Goal: Information Seeking & Learning: Learn about a topic

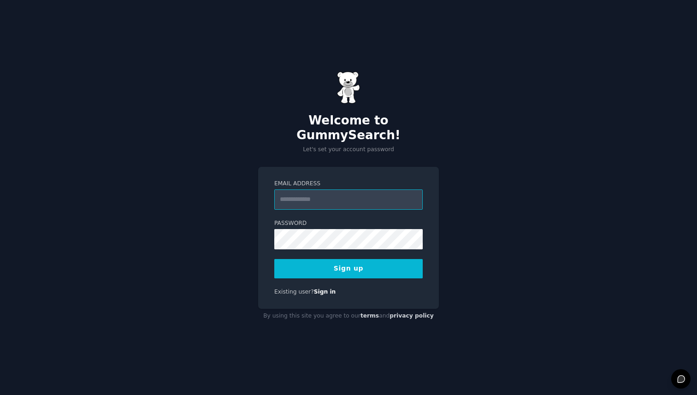
click at [332, 193] on input "Email Address" at bounding box center [348, 200] width 148 height 20
type input "**********"
click at [274, 259] on button "Sign up" at bounding box center [348, 268] width 148 height 19
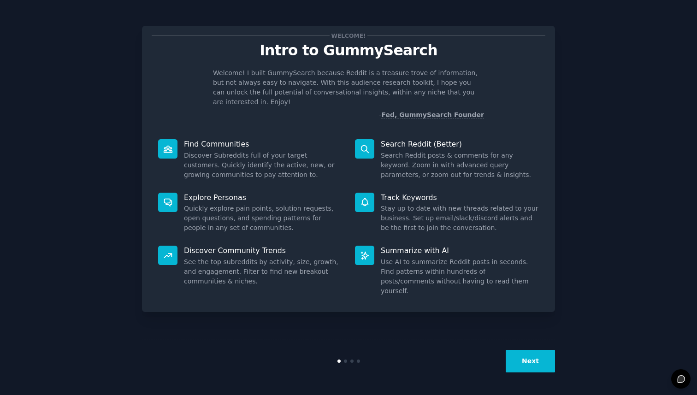
click at [531, 369] on button "Next" at bounding box center [530, 361] width 49 height 23
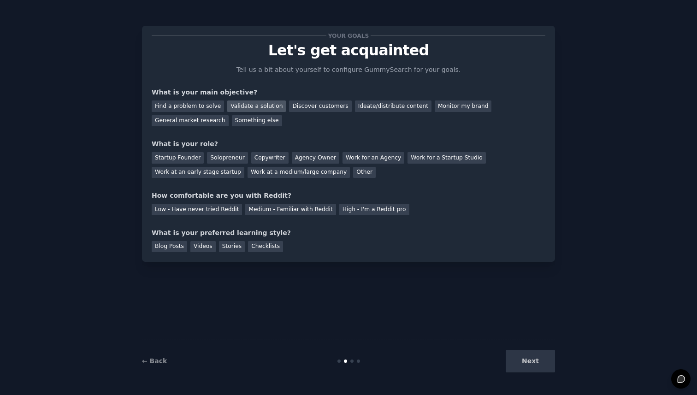
click at [252, 104] on div "Validate a solution" at bounding box center [256, 107] width 59 height 12
click at [190, 108] on div "Find a problem to solve" at bounding box center [188, 107] width 72 height 12
click at [235, 107] on div "Validate a solution" at bounding box center [256, 107] width 59 height 12
click at [203, 122] on div "General market research" at bounding box center [190, 121] width 77 height 12
click at [222, 106] on div "Find a problem to solve Validate a solution Discover customers Ideate/distribut…" at bounding box center [349, 111] width 394 height 29
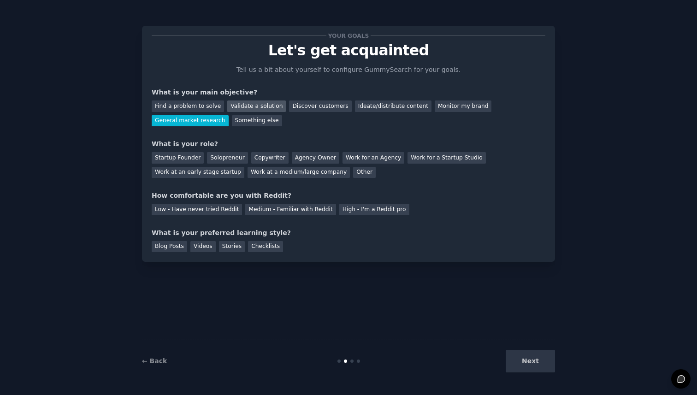
click at [232, 106] on div "Validate a solution" at bounding box center [256, 107] width 59 height 12
click at [207, 106] on div "Find a problem to solve" at bounding box center [188, 107] width 72 height 12
click at [224, 172] on div "Work at an early stage startup" at bounding box center [198, 173] width 93 height 12
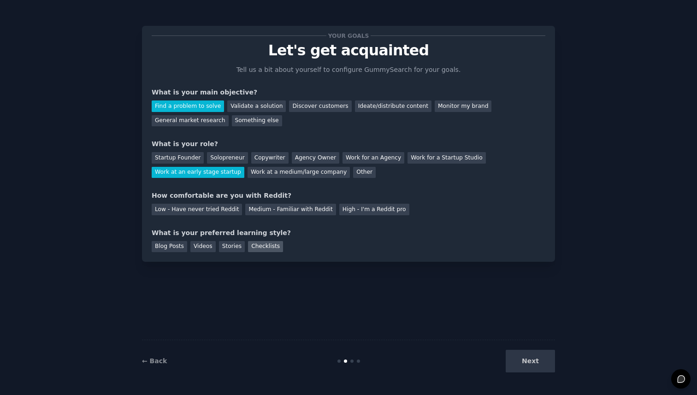
click at [266, 250] on div "Checklists" at bounding box center [265, 247] width 35 height 12
click at [151, 251] on div "Your goals Let's get acquainted Tell us a bit about yourself to configure Gummy…" at bounding box center [348, 144] width 413 height 236
click at [155, 249] on div "Blog Posts" at bounding box center [170, 247] width 36 height 12
click at [259, 209] on div "Medium - Familiar with Reddit" at bounding box center [290, 210] width 90 height 12
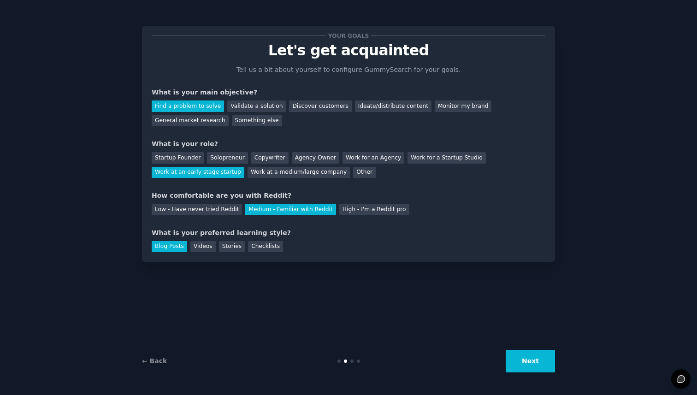
click at [526, 364] on button "Next" at bounding box center [530, 361] width 49 height 23
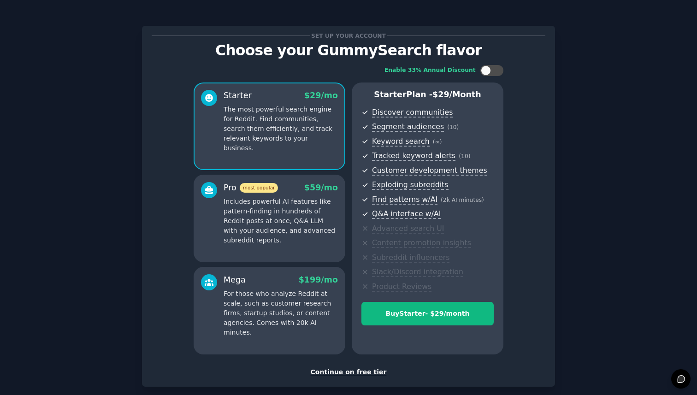
click at [338, 374] on div "Continue on free tier" at bounding box center [349, 373] width 394 height 10
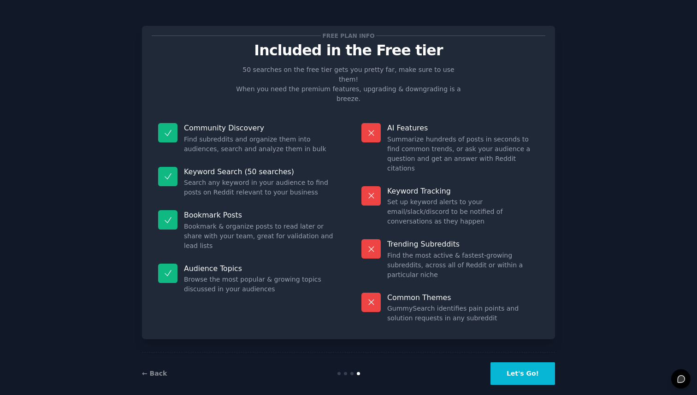
click at [523, 362] on button "Let's Go!" at bounding box center [523, 373] width 65 height 23
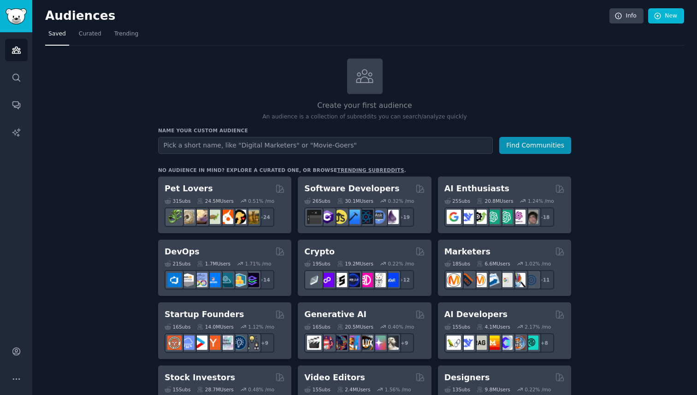
click at [215, 145] on input "text" at bounding box center [325, 145] width 335 height 17
type input "family management app"
click at [549, 145] on button "Find Communities" at bounding box center [535, 145] width 72 height 17
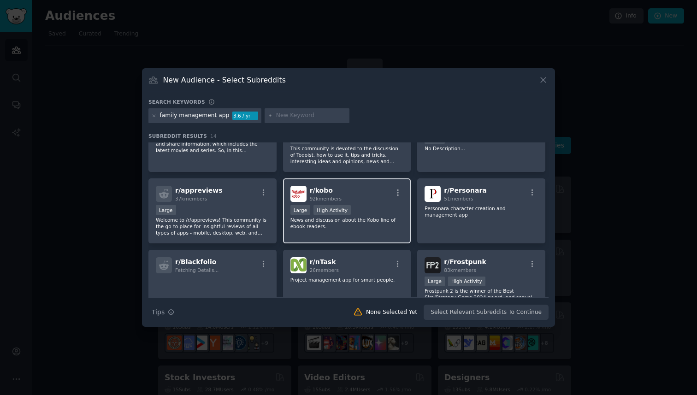
scroll to position [38, 0]
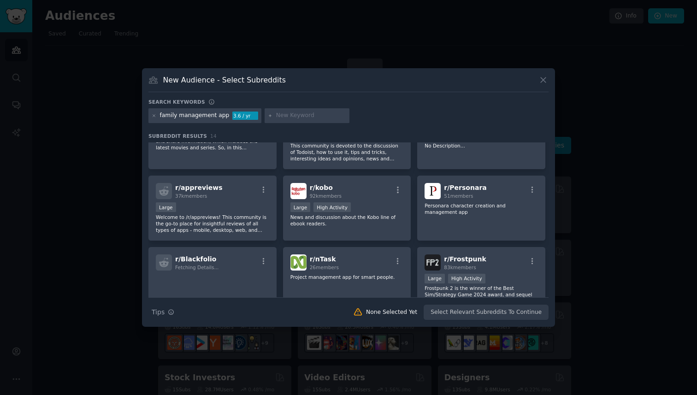
click at [235, 117] on div "3.6 / yr" at bounding box center [245, 116] width 26 height 8
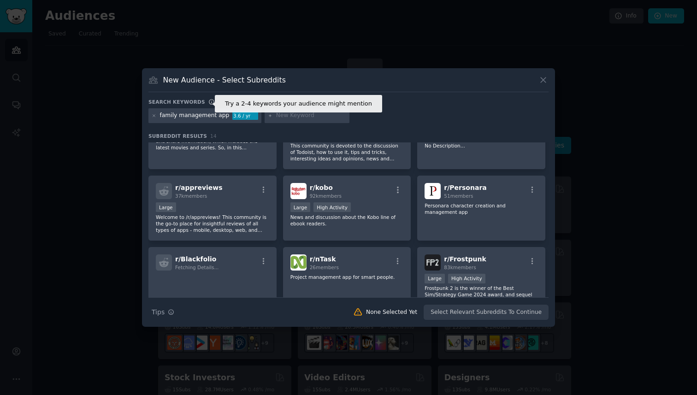
click at [208, 102] on icon at bounding box center [211, 102] width 6 height 6
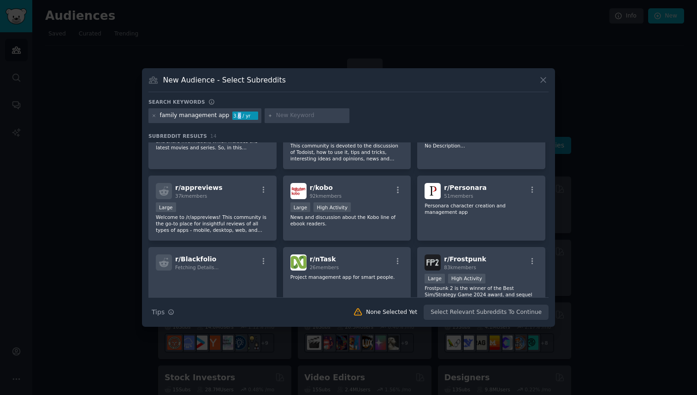
click at [232, 116] on div "3.6 / yr" at bounding box center [245, 116] width 26 height 8
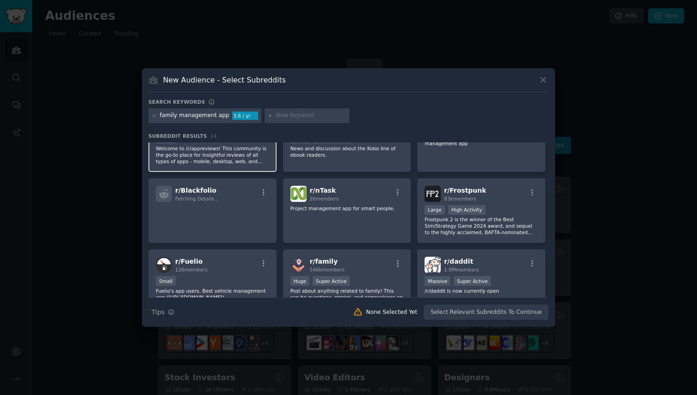
scroll to position [0, 0]
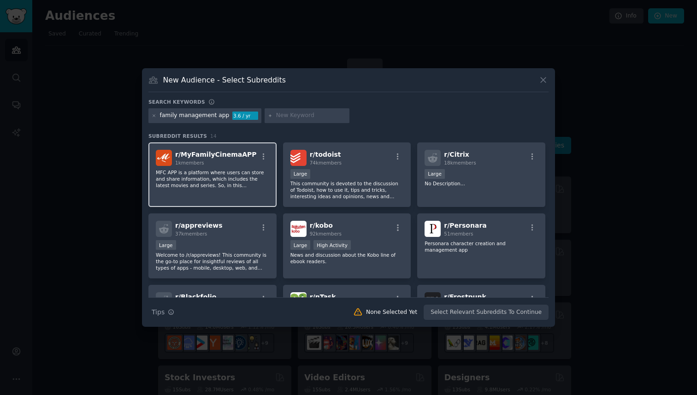
click at [228, 167] on div "r/ MyFamilyCinemaAPP 1k members MFC APP is a platform where users can store and…" at bounding box center [212, 174] width 128 height 65
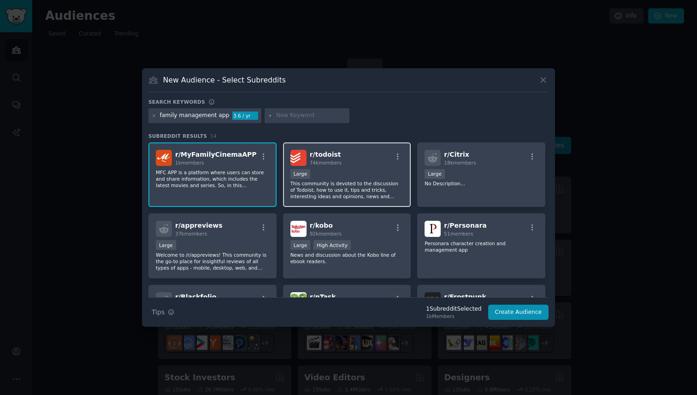
click at [368, 177] on div "Large" at bounding box center [347, 175] width 113 height 12
click at [397, 156] on icon "button" at bounding box center [398, 156] width 2 height 6
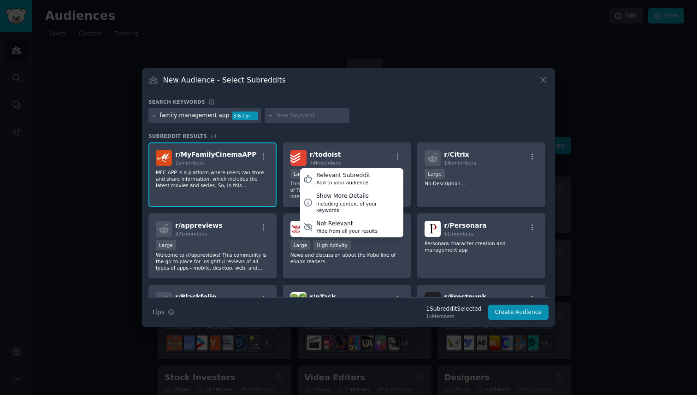
click at [386, 101] on div "Search keywords" at bounding box center [348, 104] width 400 height 10
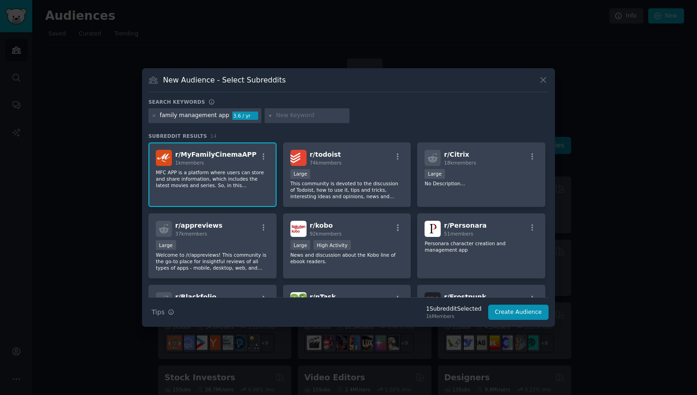
click at [247, 184] on p "MFC APP is a platform where users can store and share information, which includ…" at bounding box center [212, 178] width 113 height 19
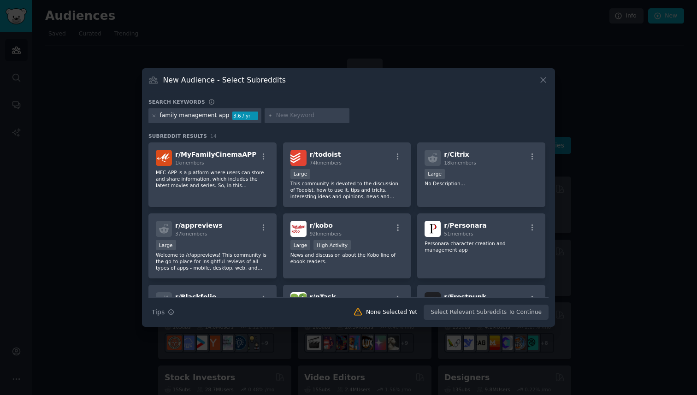
click at [276, 116] on input "text" at bounding box center [311, 116] width 70 height 8
type input "ai assistant"
click at [438, 116] on div "ai assistant 122 / day family management app 3.6 / yr" at bounding box center [348, 117] width 400 height 18
click at [317, 117] on div "3.6 / yr" at bounding box center [324, 116] width 26 height 8
click at [360, 117] on input "text" at bounding box center [390, 116] width 70 height 8
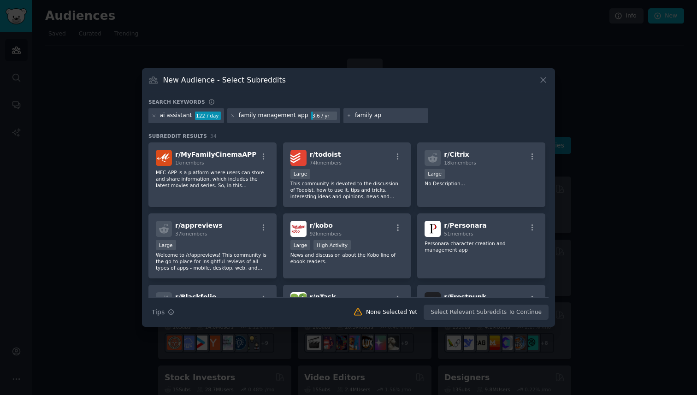
type input "family app"
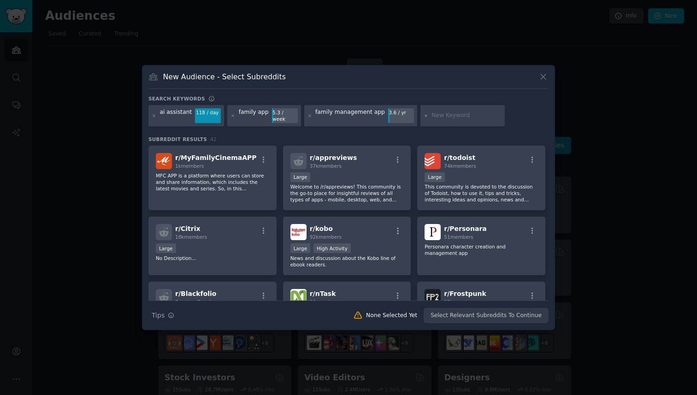
click at [435, 115] on input "text" at bounding box center [467, 116] width 70 height 8
click at [432, 116] on input "text" at bounding box center [467, 116] width 70 height 8
type input "family organizer"
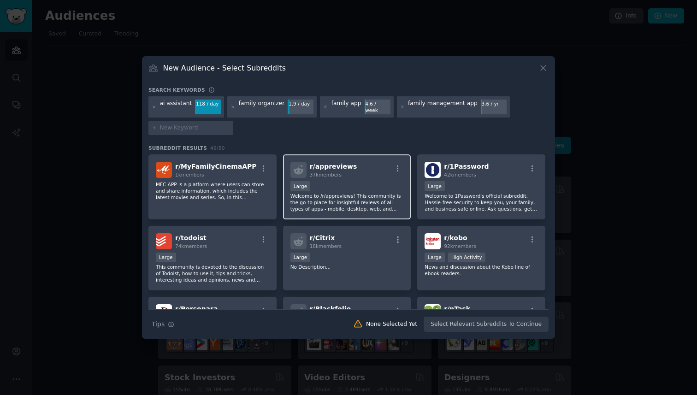
click at [337, 193] on p "Welcome to /r/appreviews! This community is the go-to place for insightful revi…" at bounding box center [347, 202] width 113 height 19
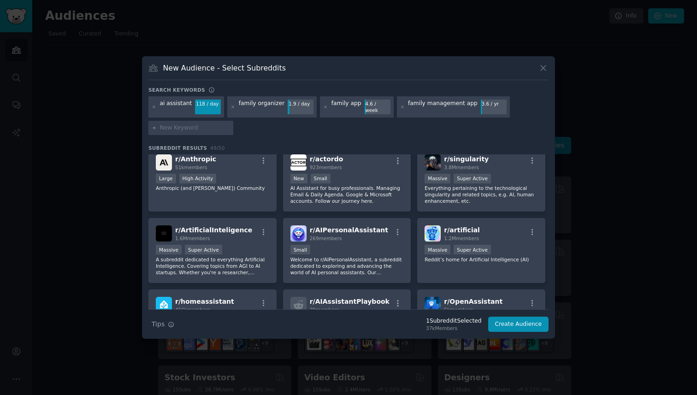
scroll to position [284, 0]
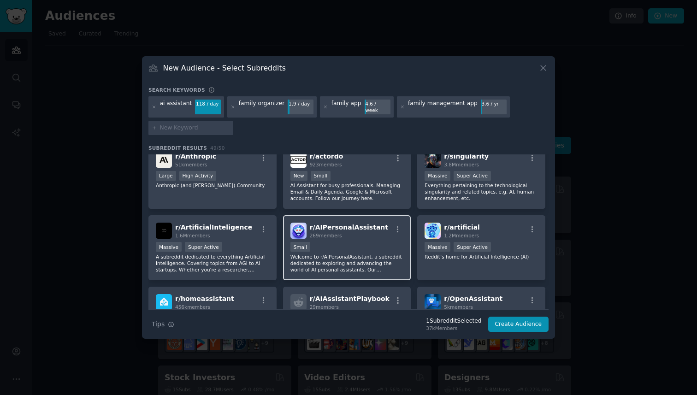
click at [361, 254] on p "Welcome to r/AIPersonalAssistant, a subreddit dedicated to exploring and advanc…" at bounding box center [347, 263] width 113 height 19
click at [152, 127] on div at bounding box center [190, 128] width 85 height 15
click at [165, 127] on input "text" at bounding box center [195, 128] width 70 height 8
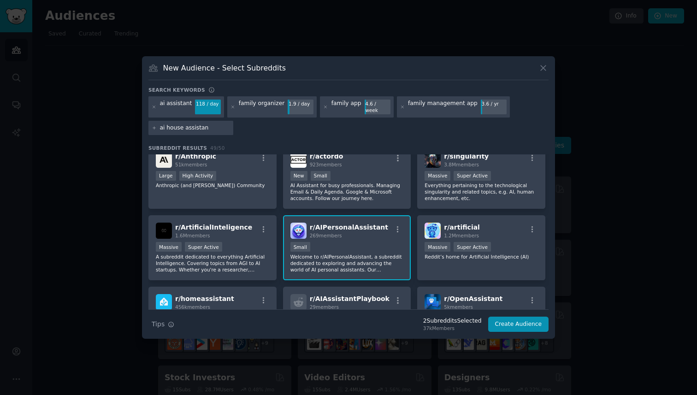
type input "ai house assistant"
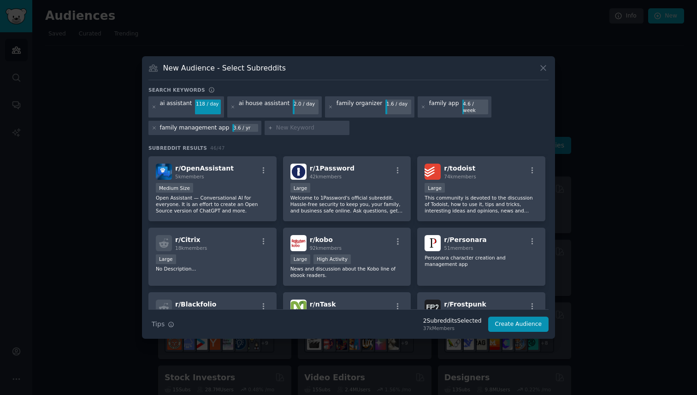
scroll to position [148, 0]
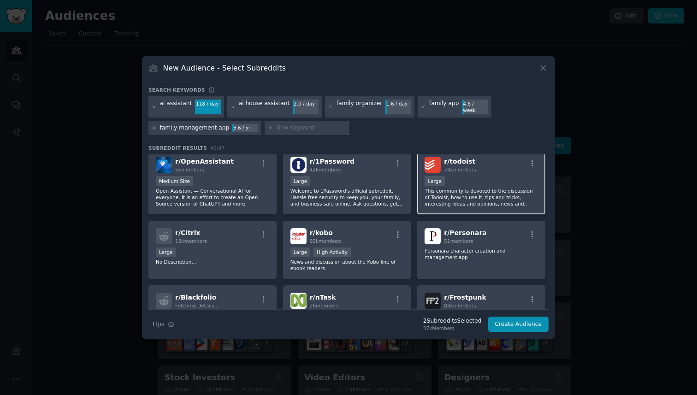
click at [447, 188] on p "This community is devoted to the discussion of Todoist, how to use it, tips and…" at bounding box center [481, 197] width 113 height 19
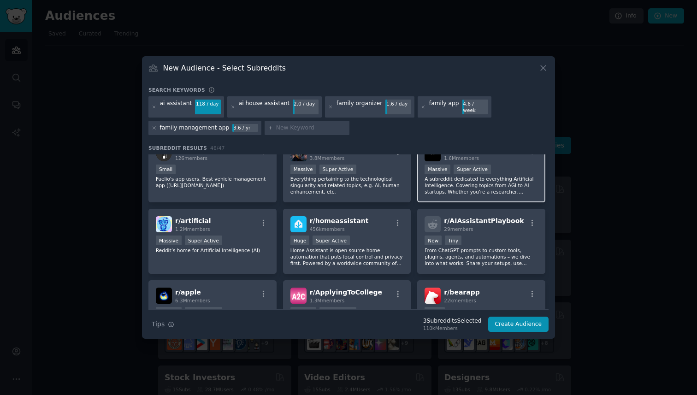
scroll to position [372, 0]
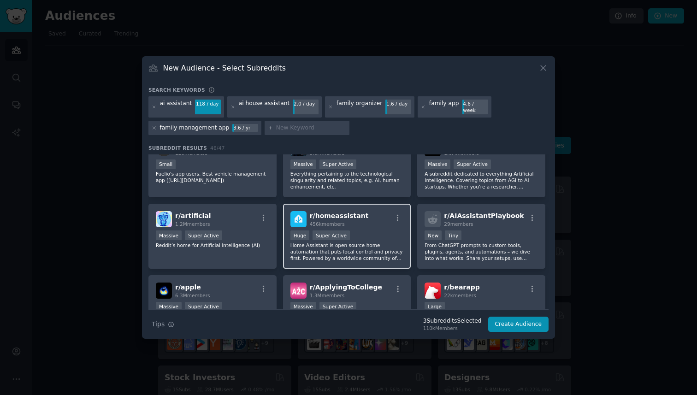
click at [377, 255] on p "Home Assistant is open source home automation that puts local control and priva…" at bounding box center [347, 251] width 113 height 19
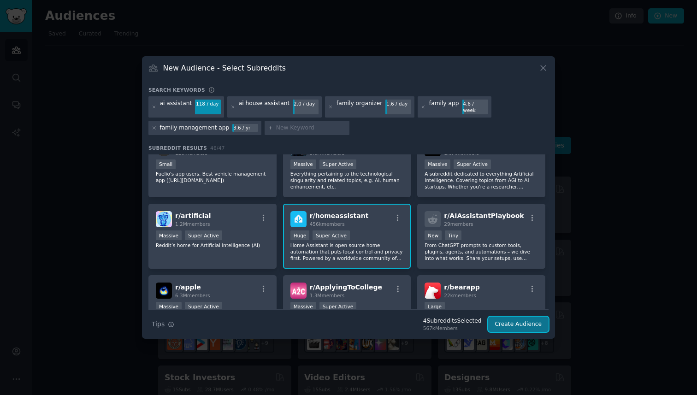
click at [513, 326] on button "Create Audience" at bounding box center [518, 325] width 61 height 16
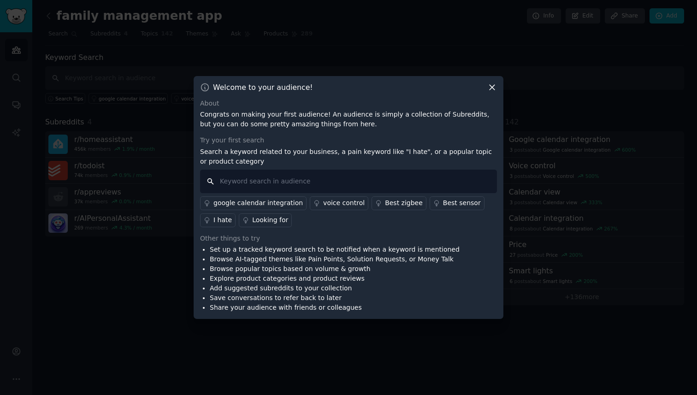
click at [415, 172] on input "text" at bounding box center [348, 182] width 297 height 24
type input "looking for app for ai house assistant , family organizer like [PERSON_NAME] in…"
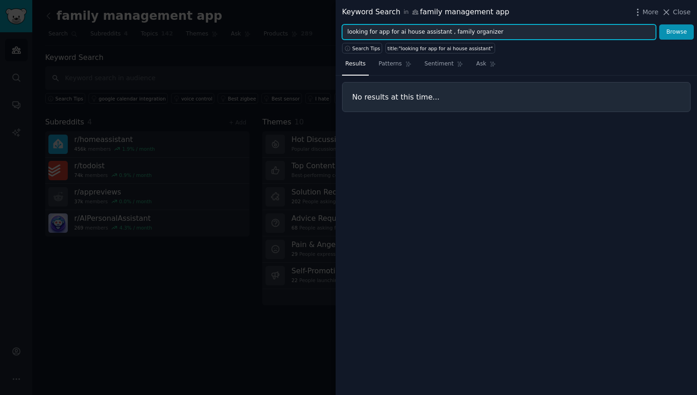
drag, startPoint x: 573, startPoint y: 31, endPoint x: 493, endPoint y: 31, distance: 80.7
click at [493, 31] on input "looking for app for ai house assistant , family organizer" at bounding box center [499, 32] width 314 height 16
type input "looking for app for ai house assistant , family organizer"
click at [659, 24] on button "Browse" at bounding box center [676, 32] width 35 height 16
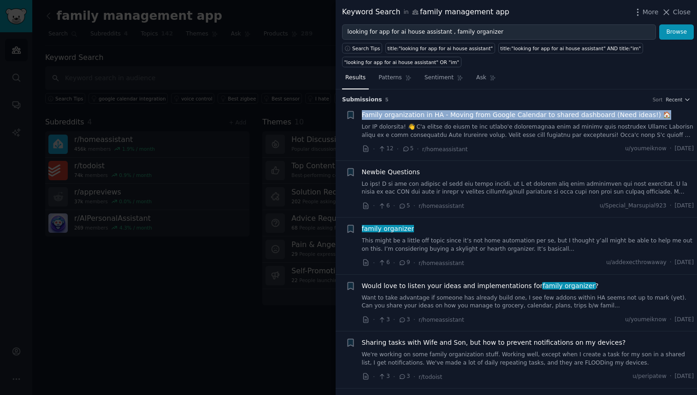
click at [481, 117] on span "Family organization in HA - Moving from Google Calendar to shared dashboard (Ne…" at bounding box center [516, 115] width 309 height 10
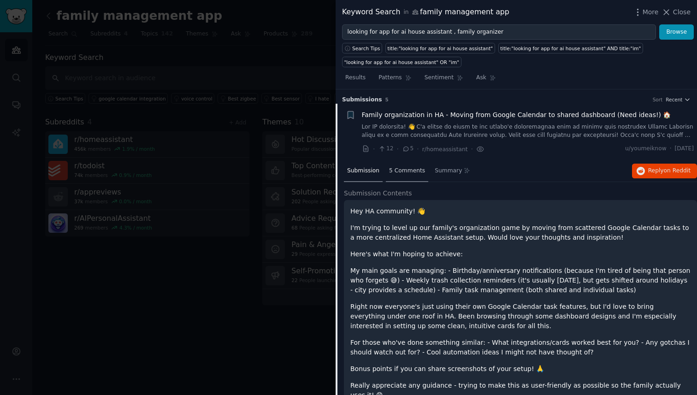
click at [408, 173] on span "5 Comments" at bounding box center [407, 171] width 36 height 8
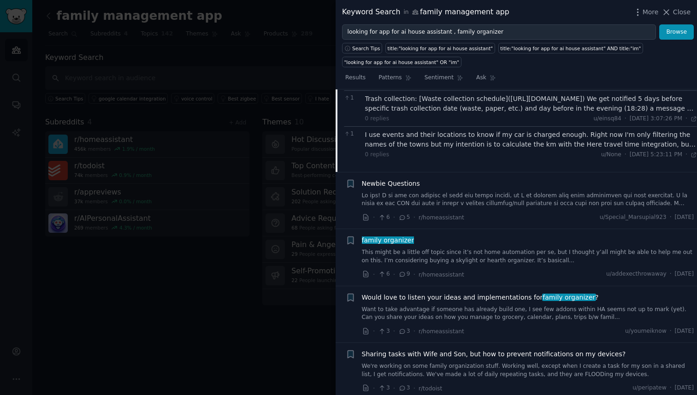
scroll to position [150, 0]
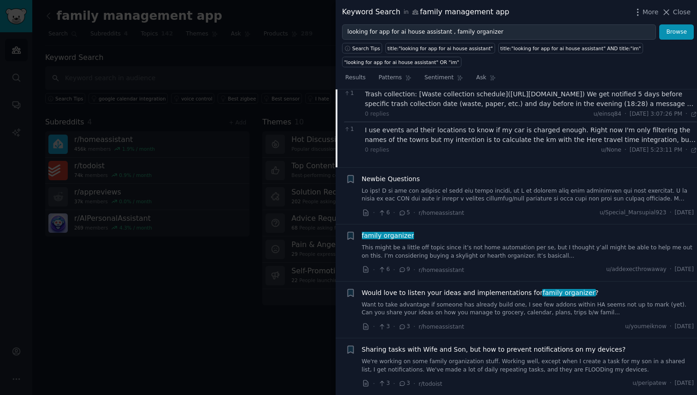
click at [415, 308] on link "Want to take advantage if someone has already build one, I see few addons withi…" at bounding box center [528, 309] width 332 height 16
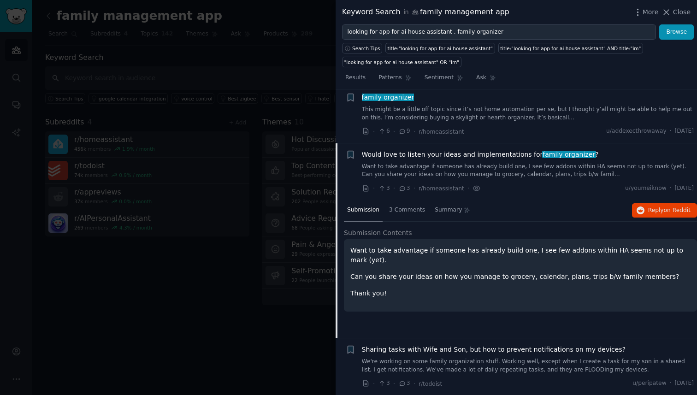
click at [555, 174] on link "Want to take advantage if someone has already build one, I see few addons withi…" at bounding box center [528, 171] width 332 height 16
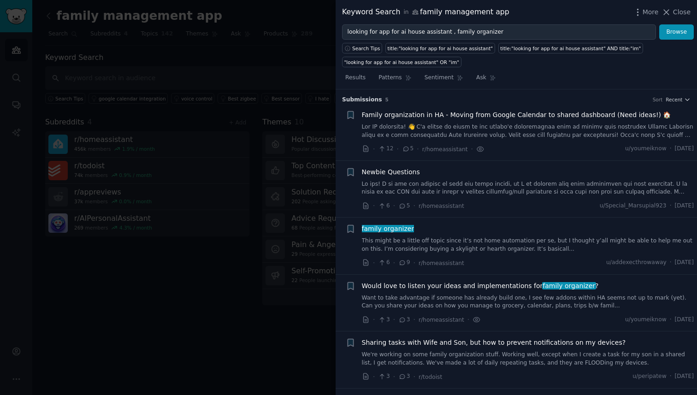
click at [493, 241] on link "This might be a little off topic since it’s not home automation per se, but I t…" at bounding box center [528, 245] width 332 height 16
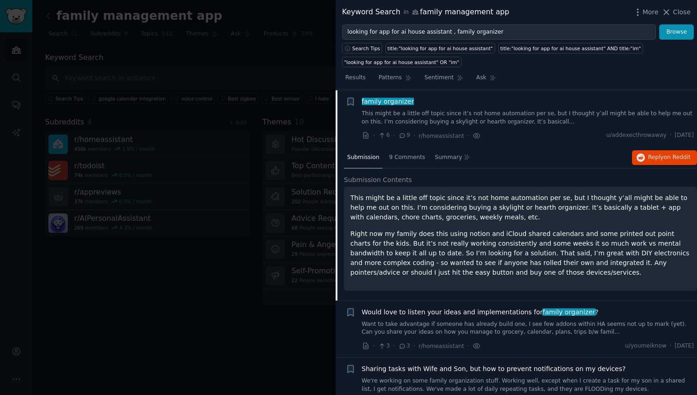
scroll to position [128, 0]
click at [519, 123] on link "This might be a little off topic since it’s not home automation per se, but I t…" at bounding box center [528, 117] width 332 height 16
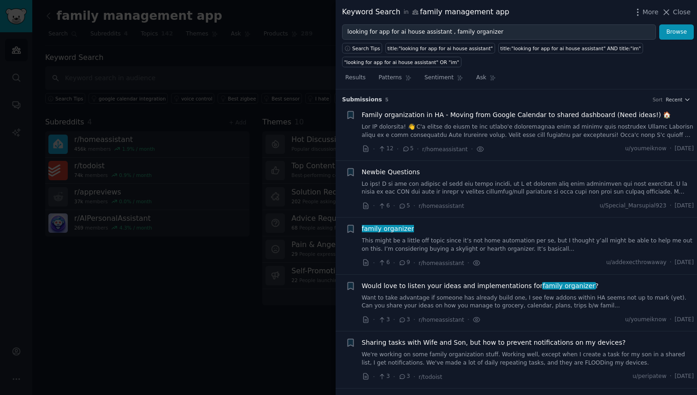
click at [511, 305] on link "Want to take advantage if someone has already build one, I see few addons withi…" at bounding box center [528, 302] width 332 height 16
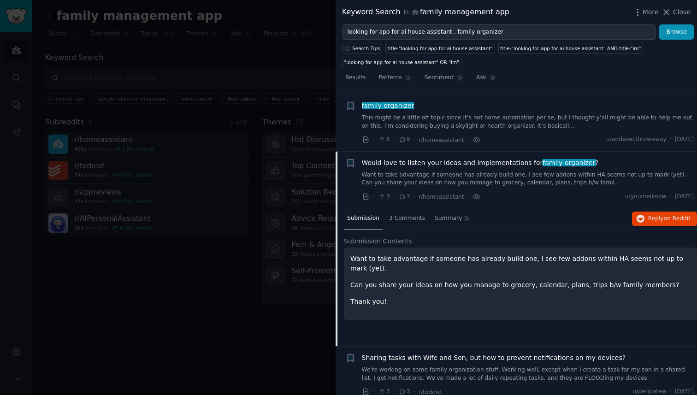
scroll to position [131, 0]
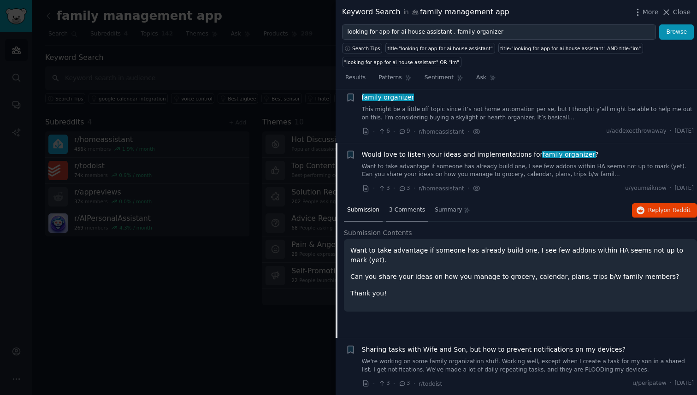
click at [412, 217] on div "3 Comments" at bounding box center [407, 211] width 42 height 22
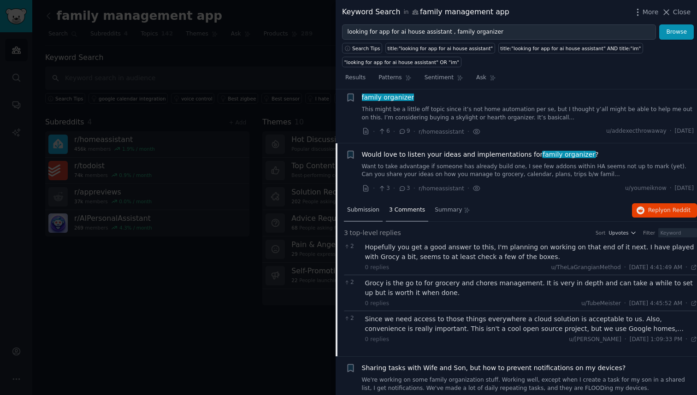
click at [368, 209] on span "Submission" at bounding box center [363, 210] width 32 height 8
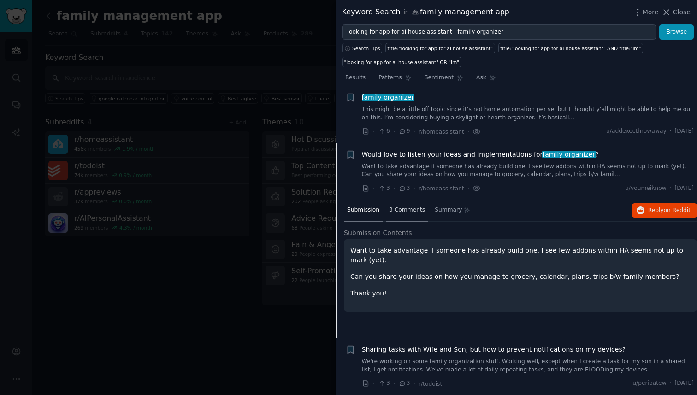
click at [390, 208] on span "3 Comments" at bounding box center [407, 210] width 36 height 8
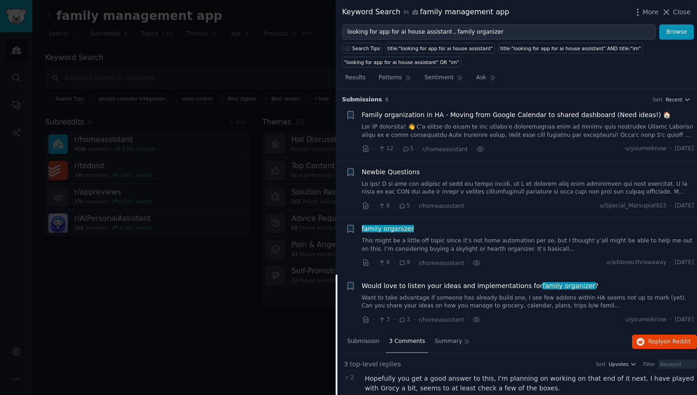
scroll to position [150, 0]
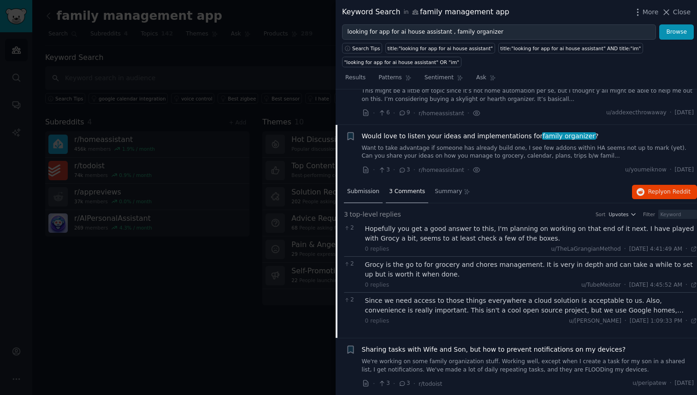
click at [370, 181] on div "Submission" at bounding box center [363, 192] width 39 height 22
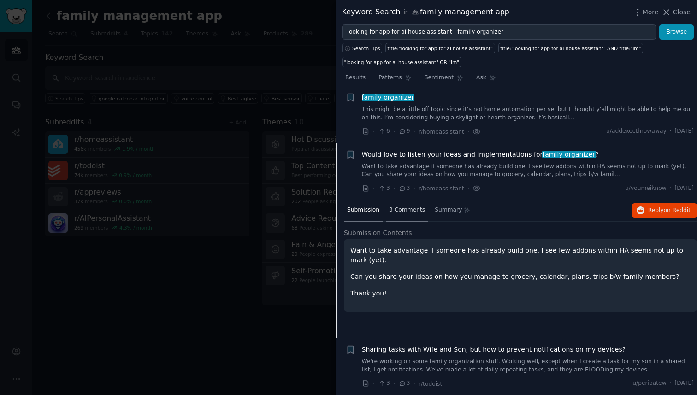
click at [402, 219] on div "3 Comments" at bounding box center [407, 211] width 42 height 22
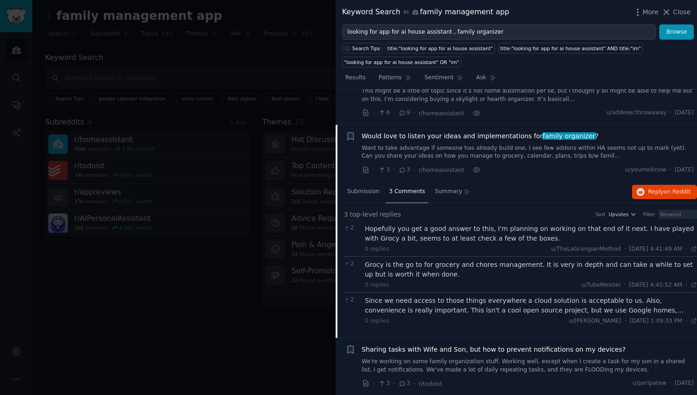
click at [417, 368] on link "We're working on some family organization stuff. Working well, except when I cr…" at bounding box center [528, 366] width 332 height 16
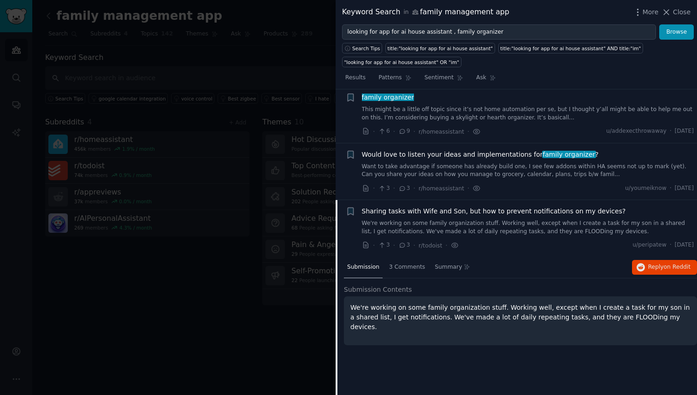
scroll to position [131, 0]
click at [405, 264] on span "3 Comments" at bounding box center [407, 267] width 36 height 8
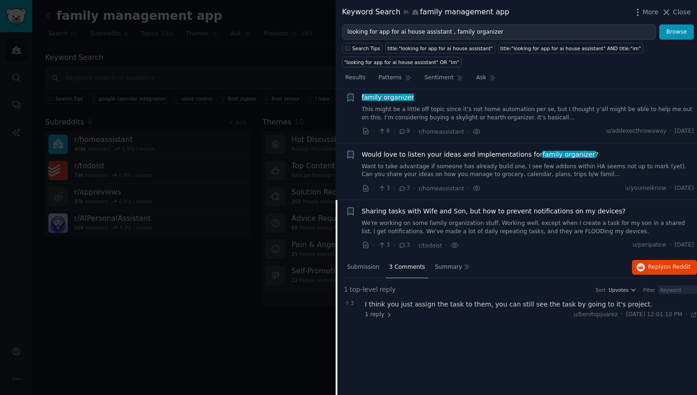
scroll to position [0, 0]
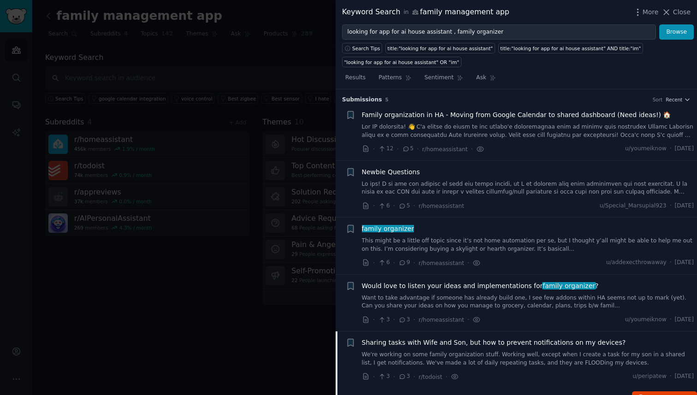
click at [397, 127] on link at bounding box center [528, 131] width 332 height 16
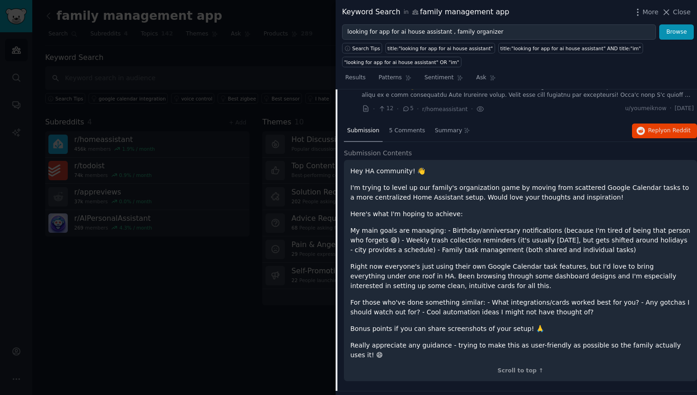
scroll to position [36, 0]
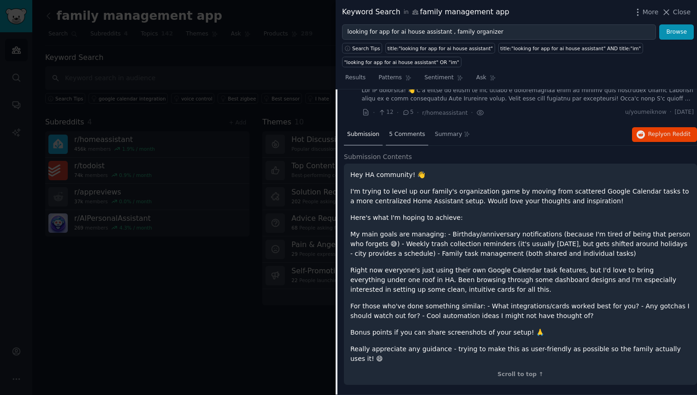
click at [403, 132] on span "5 Comments" at bounding box center [407, 135] width 36 height 8
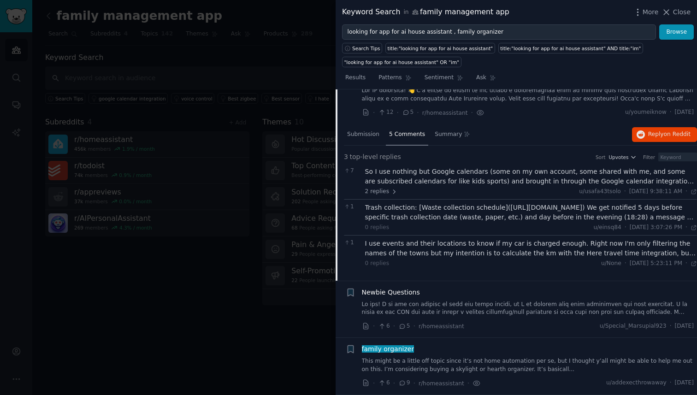
click at [413, 167] on div "So I use nothing but Google calendars (some on my own account, some shared with…" at bounding box center [531, 176] width 332 height 19
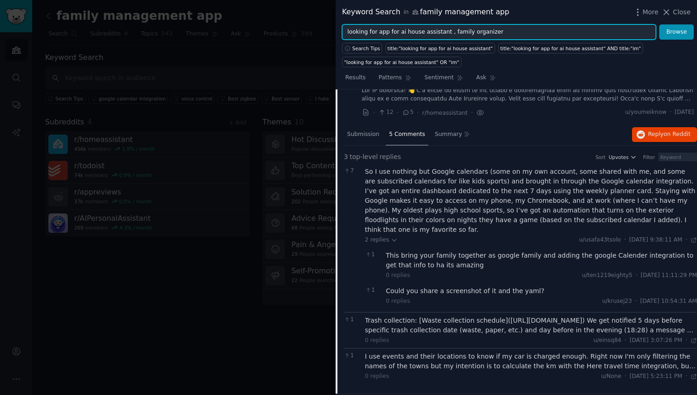
drag, startPoint x: 499, startPoint y: 38, endPoint x: 344, endPoint y: 32, distance: 155.1
click at [344, 32] on input "looking for app for ai house assistant , family organizer" at bounding box center [499, 32] width 314 height 16
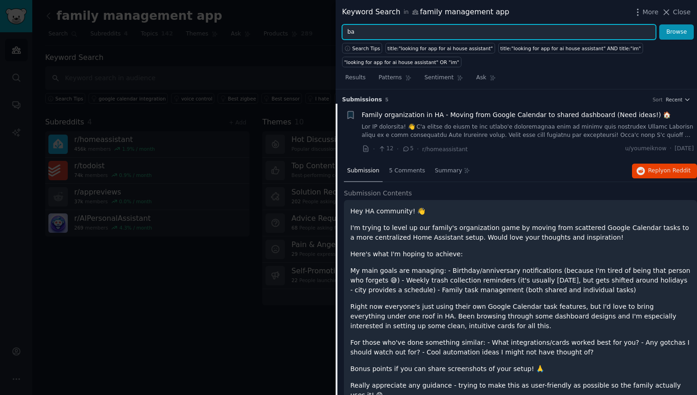
type input "b"
type input "cozi family organizer"
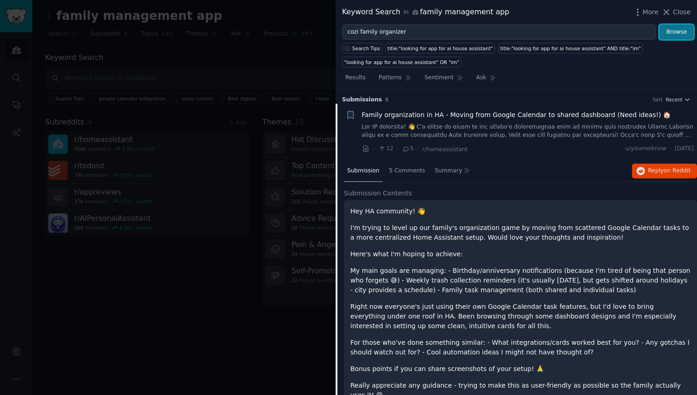
click at [684, 24] on button "Browse" at bounding box center [676, 32] width 35 height 16
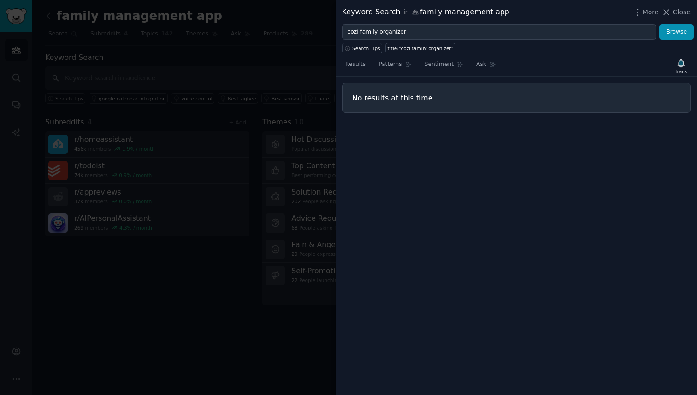
click at [672, 17] on div "More Close" at bounding box center [662, 12] width 58 height 12
click at [671, 14] on icon at bounding box center [667, 12] width 10 height 10
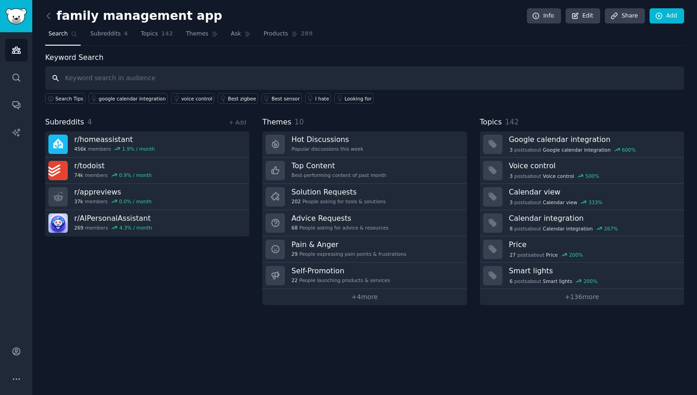
click at [171, 79] on input "text" at bounding box center [364, 78] width 639 height 24
click at [50, 12] on icon at bounding box center [49, 16] width 10 height 10
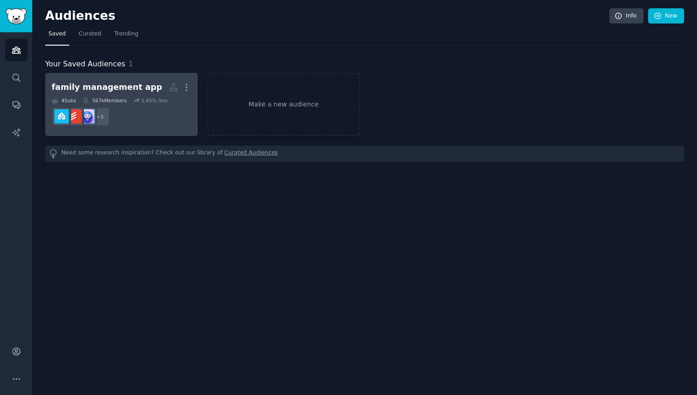
click at [122, 101] on div "567k Members" at bounding box center [105, 100] width 44 height 6
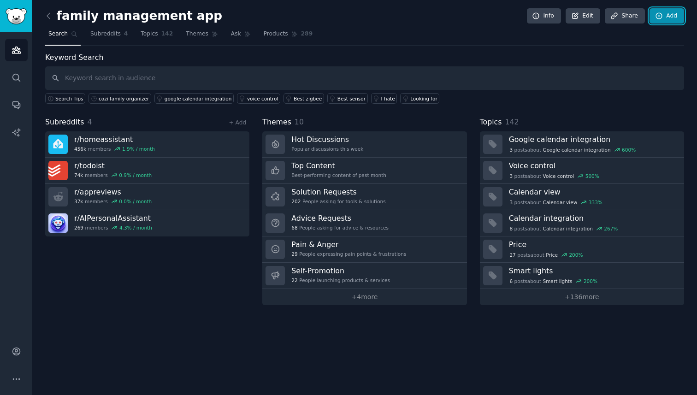
click at [661, 14] on icon at bounding box center [659, 16] width 8 height 8
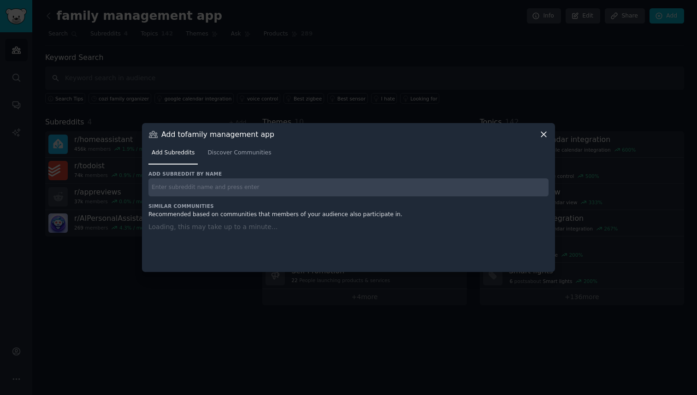
click at [231, 185] on input "text" at bounding box center [348, 187] width 400 height 18
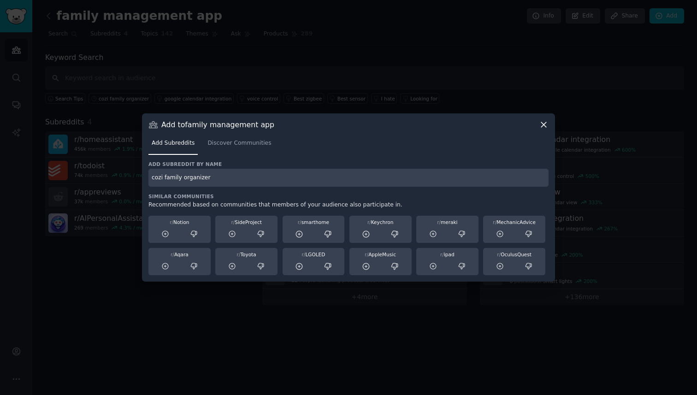
type input "cozi family organizer"
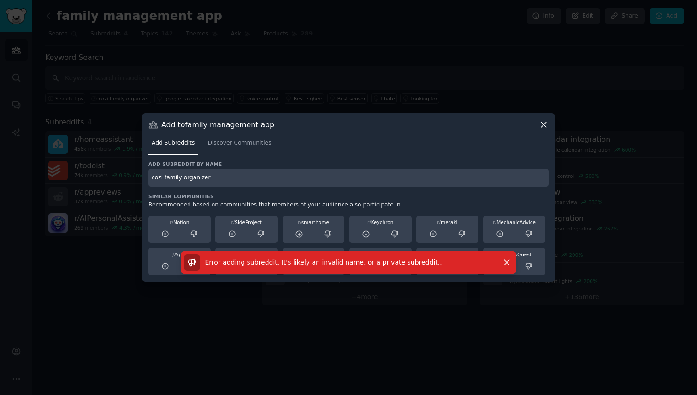
click at [176, 157] on div "Add Subreddits Discover Communities" at bounding box center [348, 145] width 400 height 31
click at [237, 148] on link "Discover Communities" at bounding box center [239, 145] width 70 height 19
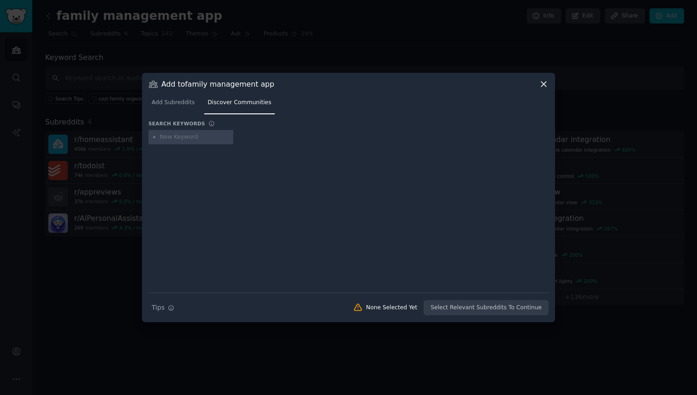
click at [181, 135] on input "text" at bounding box center [195, 137] width 70 height 8
type input "cozi family organizer"
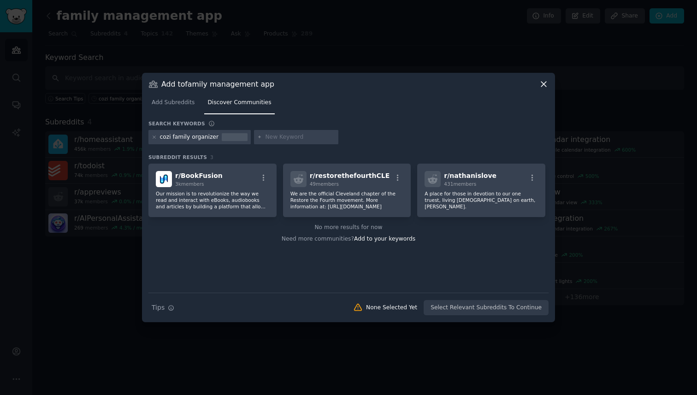
click at [214, 135] on div "cozi family organizer" at bounding box center [189, 137] width 59 height 8
click at [211, 136] on div "cozi family organizer" at bounding box center [189, 137] width 59 height 8
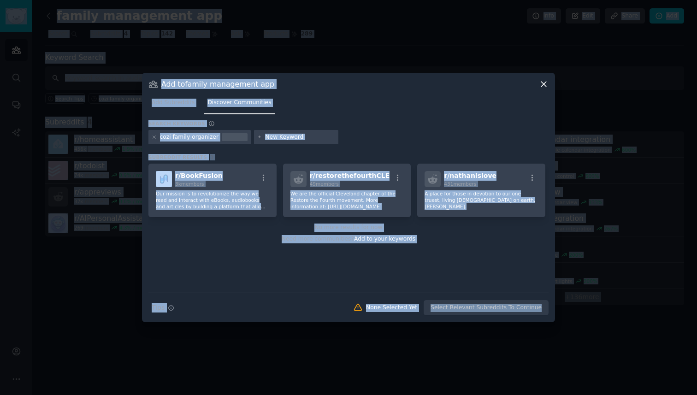
click at [211, 136] on div "cozi family organizer" at bounding box center [189, 137] width 59 height 8
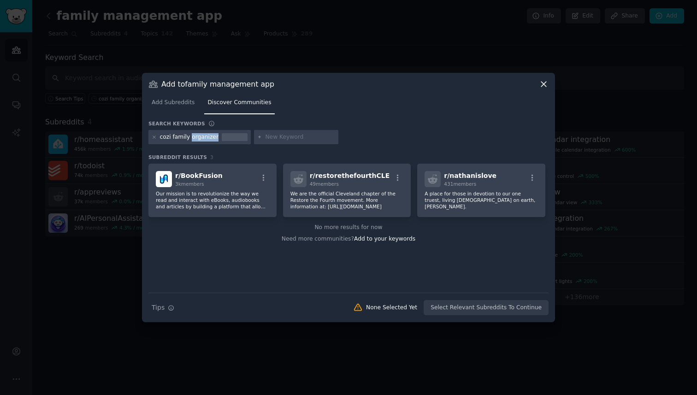
click at [211, 136] on div "cozi family organizer" at bounding box center [189, 137] width 59 height 8
click at [154, 138] on icon at bounding box center [154, 137] width 5 height 5
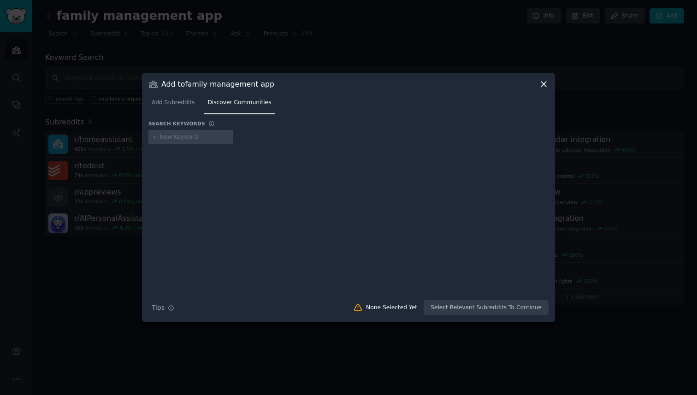
click at [202, 140] on input "text" at bounding box center [195, 137] width 70 height 8
type input "f"
type input "reclub"
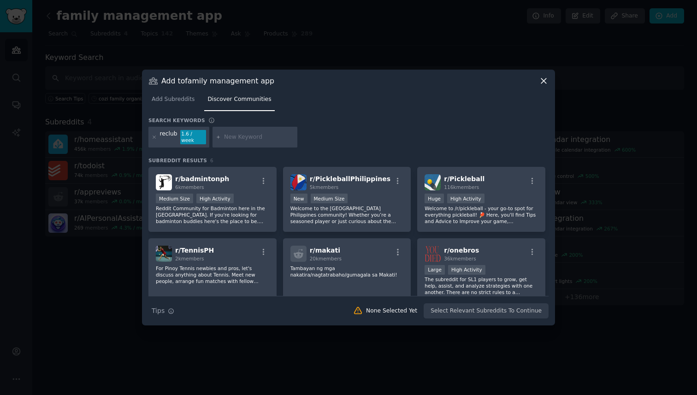
click at [177, 140] on div "reclub 1.6 / week" at bounding box center [178, 137] width 61 height 21
click at [174, 140] on div "reclub" at bounding box center [169, 137] width 18 height 15
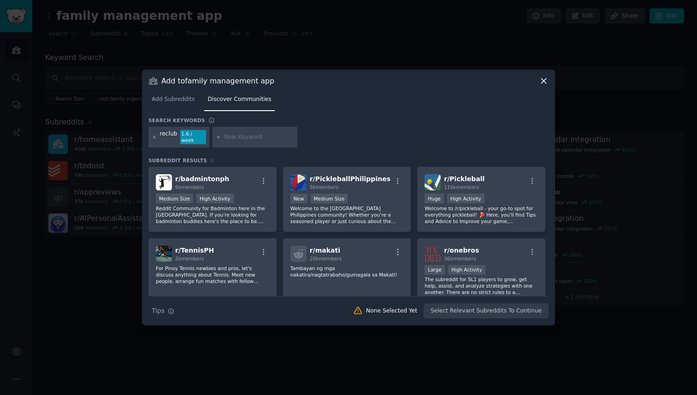
click at [154, 139] on icon at bounding box center [154, 137] width 5 height 5
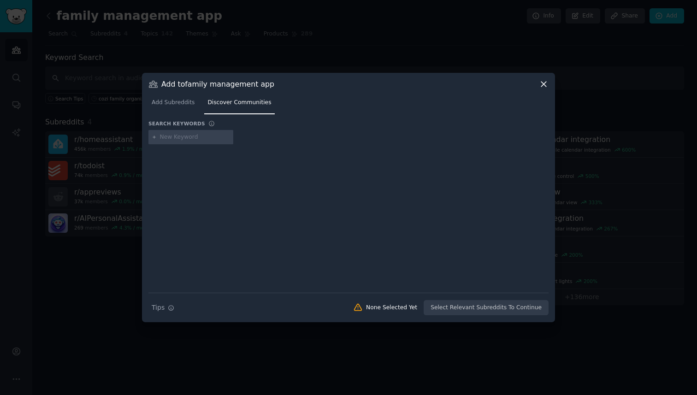
click at [169, 138] on input "text" at bounding box center [195, 137] width 70 height 8
type input "reclub complaint"
click at [189, 136] on div "reclub complaint" at bounding box center [183, 137] width 47 height 8
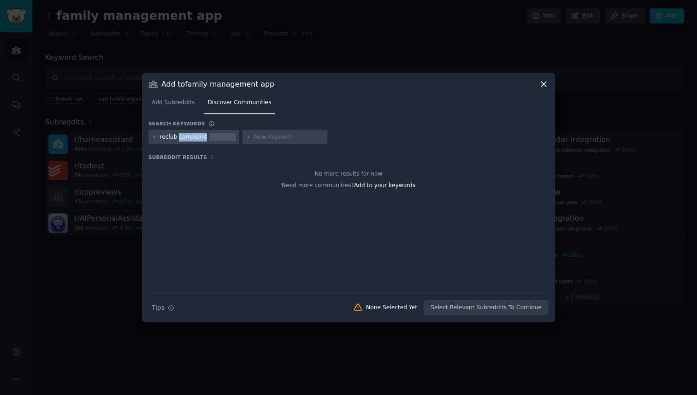
click at [189, 136] on div "reclub complaint" at bounding box center [183, 137] width 47 height 8
